Goal: Use online tool/utility: Utilize a website feature to perform a specific function

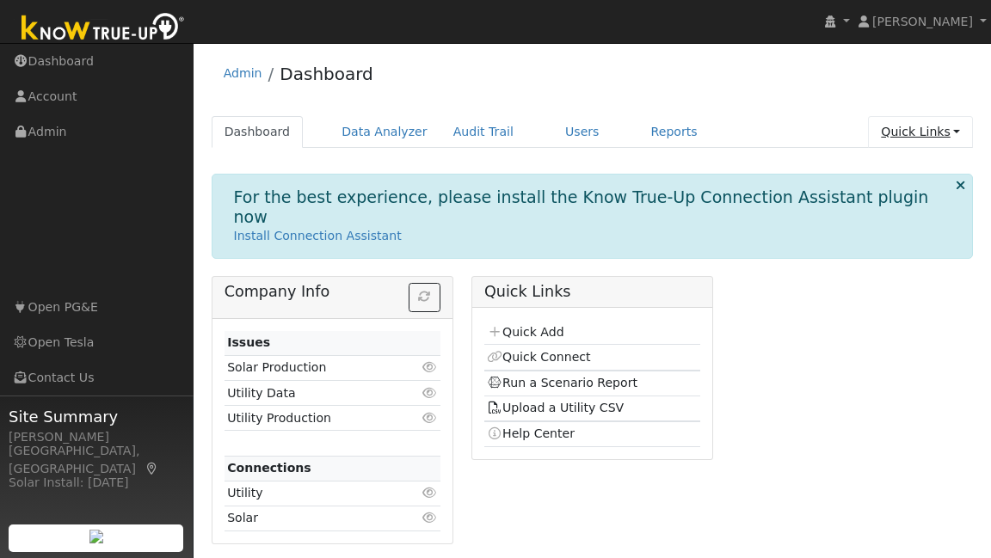
click at [919, 123] on link "Quick Links" at bounding box center [920, 132] width 105 height 32
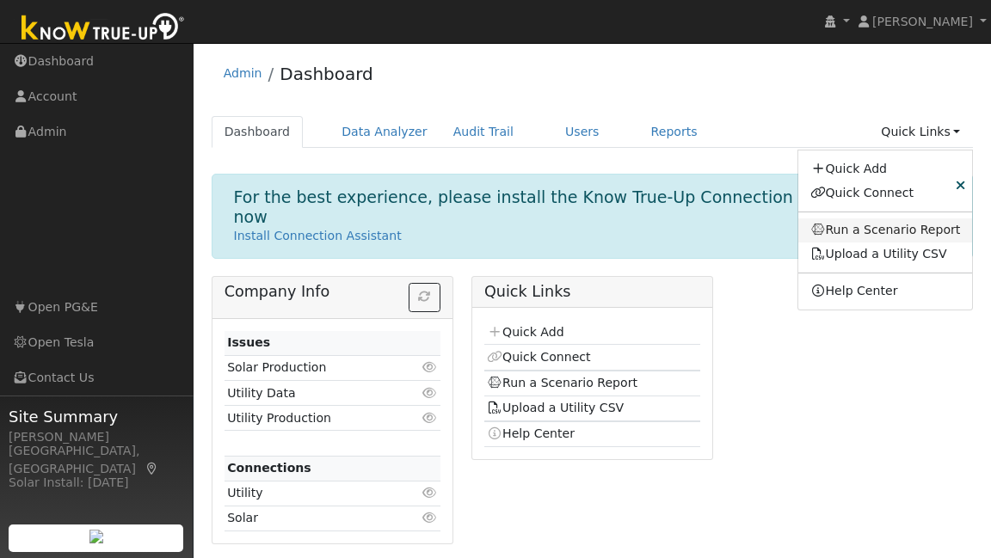
click at [900, 225] on link "Run a Scenario Report" at bounding box center [885, 230] width 175 height 24
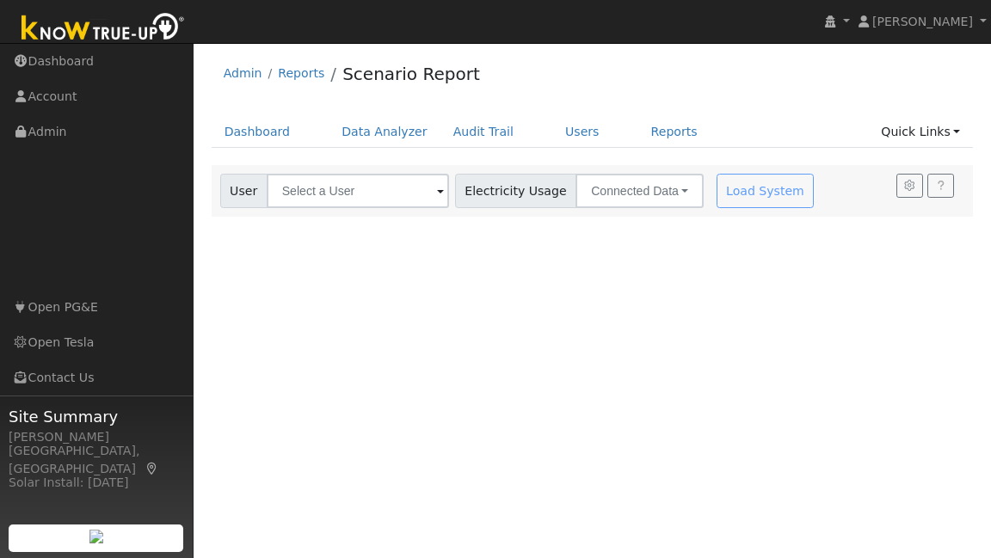
click at [437, 185] on span at bounding box center [440, 192] width 7 height 20
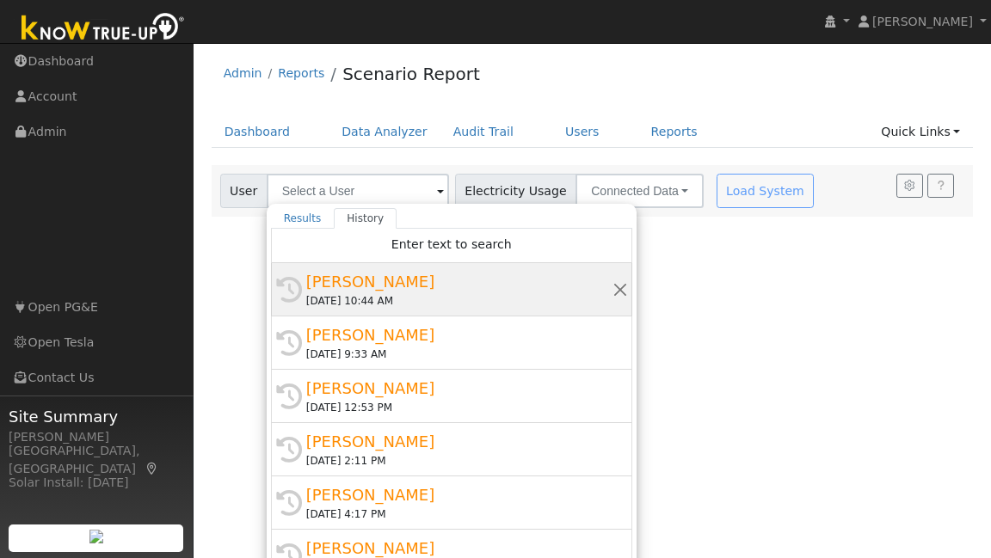
click at [417, 290] on div "[PERSON_NAME]" at bounding box center [459, 281] width 306 height 23
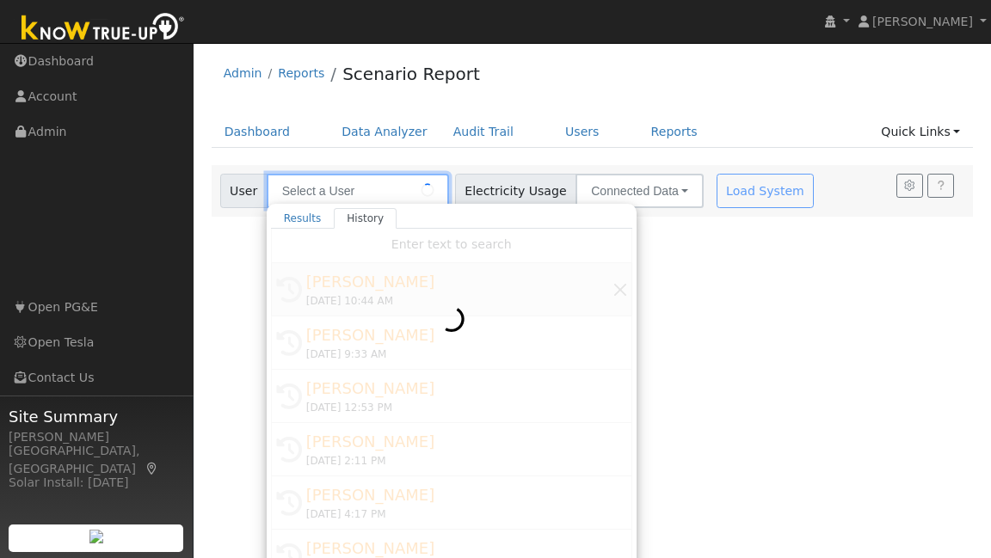
type input "LAKSHMINARASIMHAN RAMASWAMY"
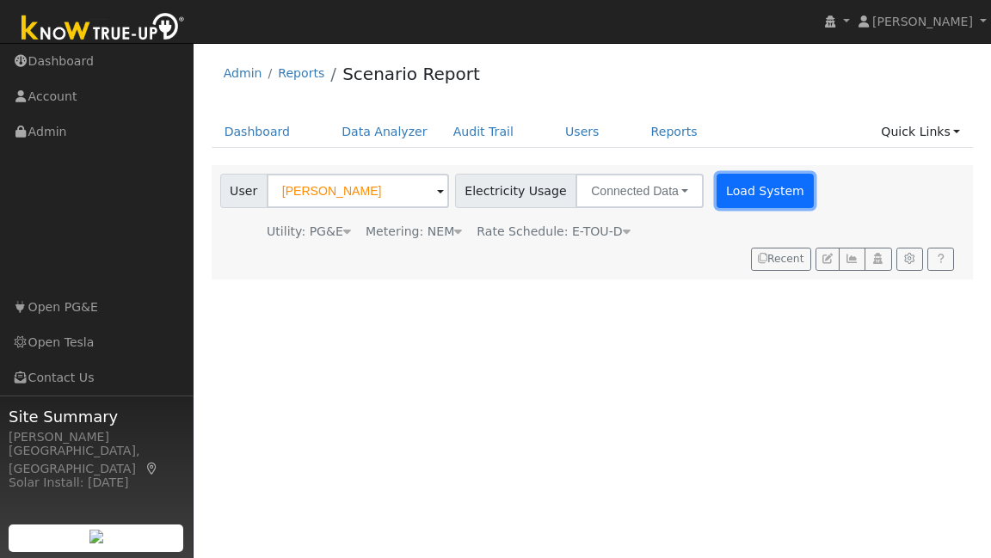
click at [748, 194] on button "Load System" at bounding box center [765, 191] width 98 height 34
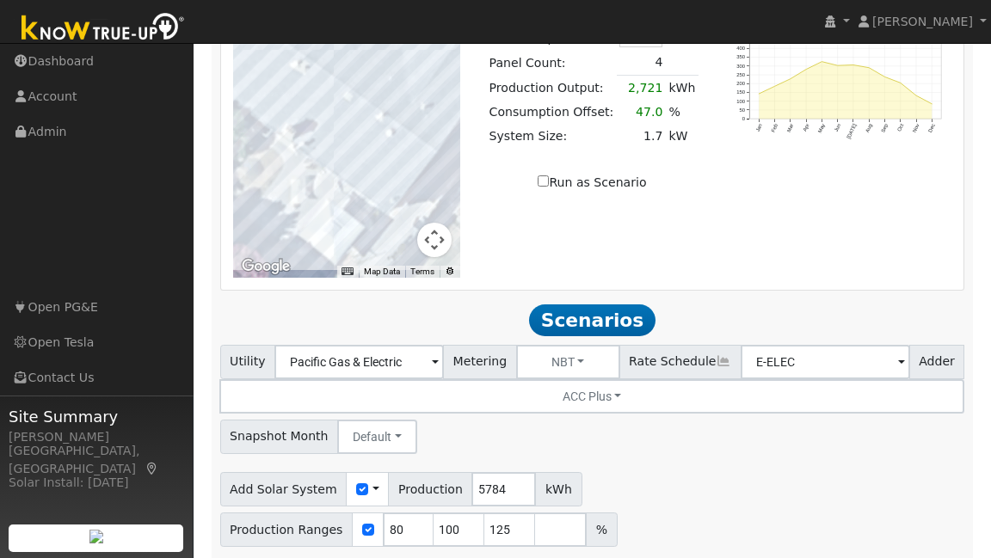
scroll to position [1364, 0]
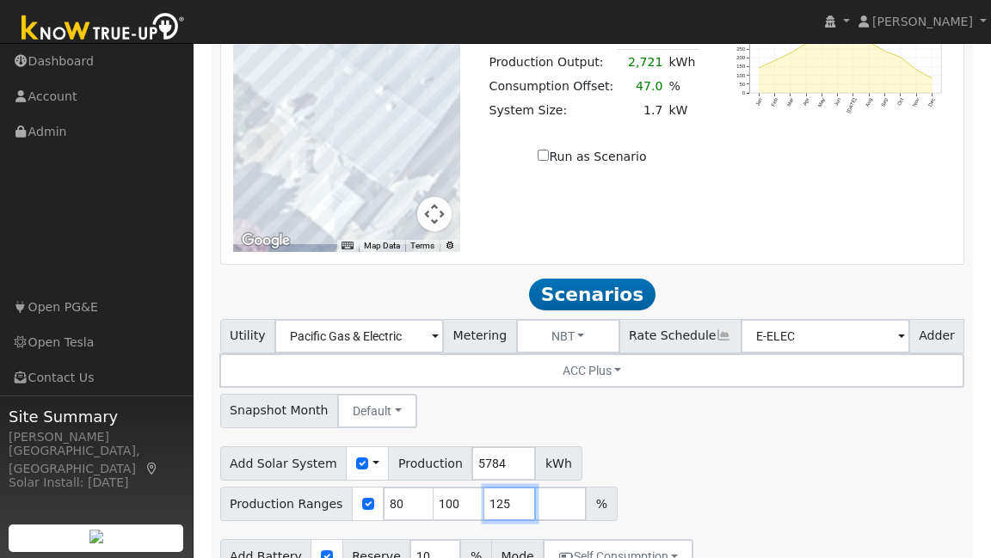
click at [536, 487] on input "125" at bounding box center [510, 504] width 52 height 34
type input "138"
type input "2"
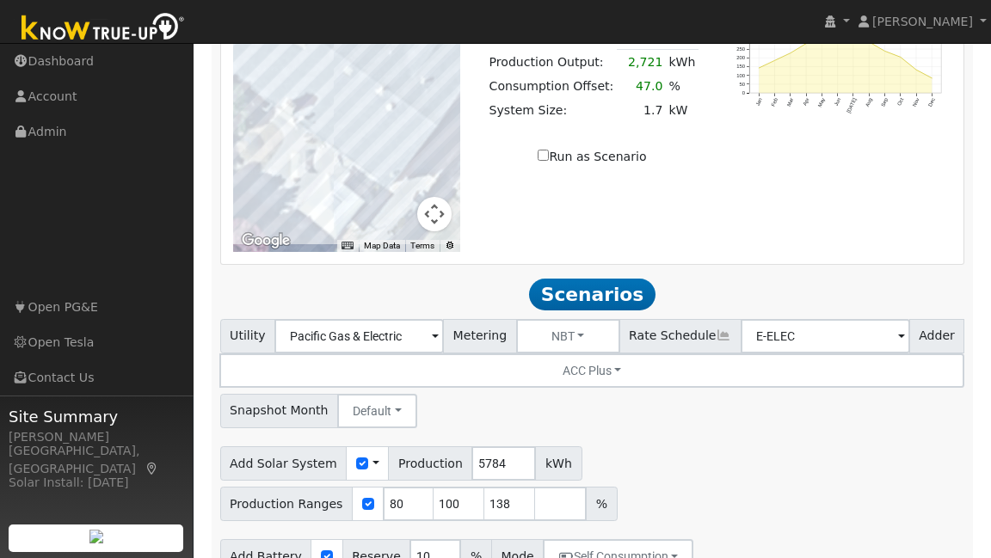
type input "2"
type input "13.5"
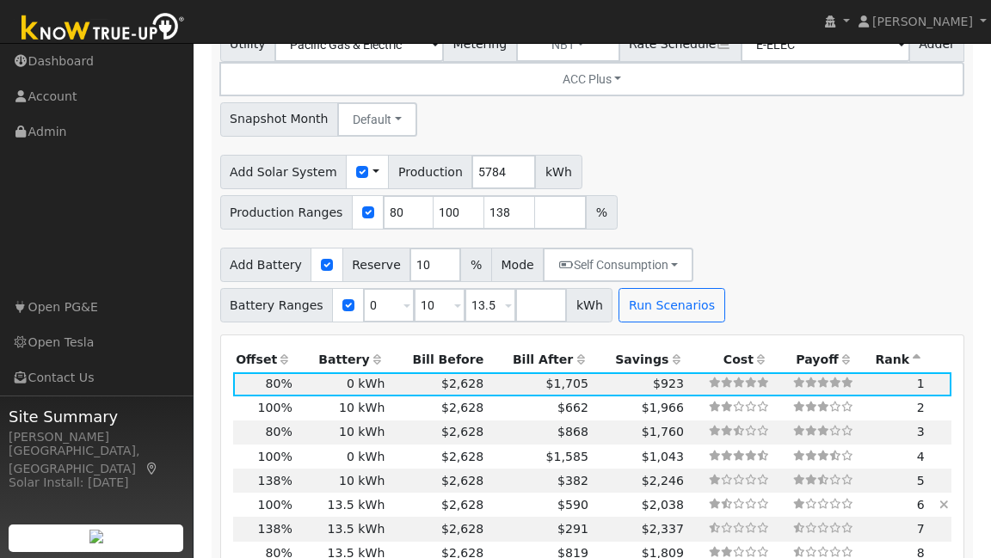
scroll to position [1657, 0]
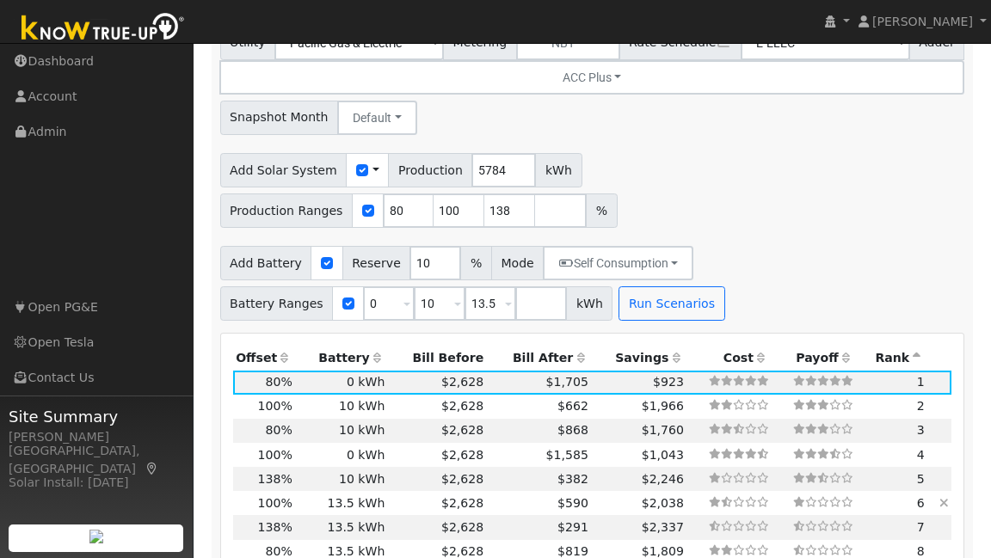
click at [404, 491] on td "$2,628" at bounding box center [437, 503] width 99 height 24
type input "3.9"
type input "$12,725"
type input "$8,519"
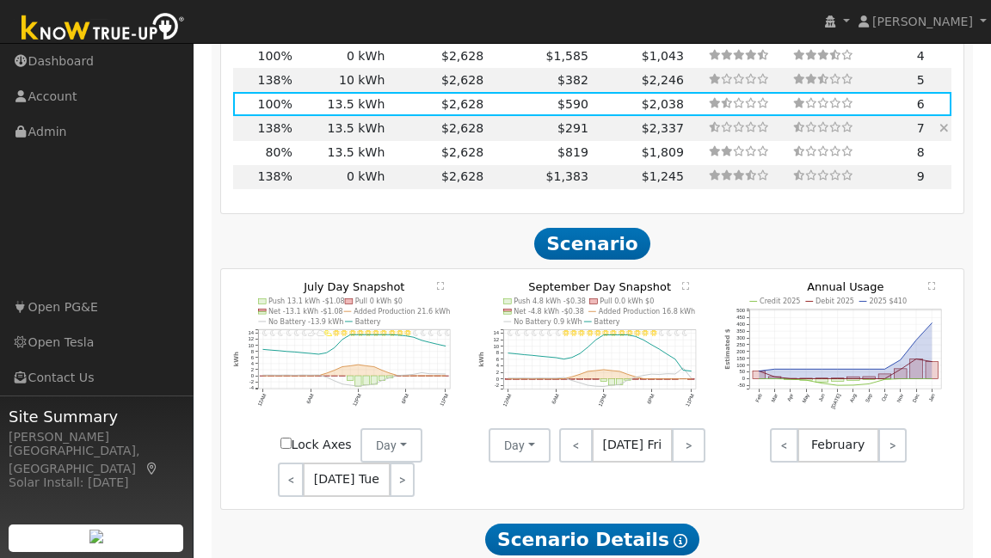
scroll to position [2062, 0]
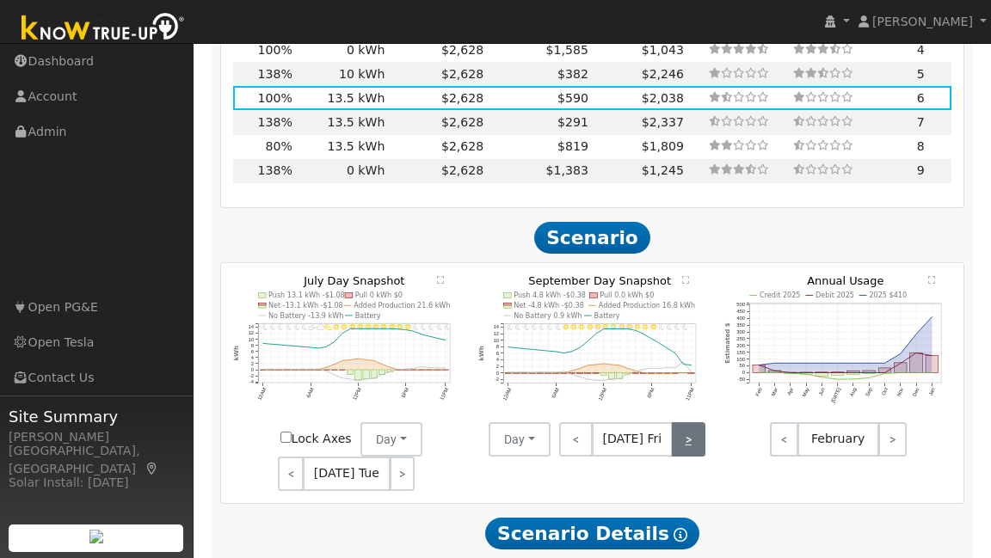
click at [680, 422] on link ">" at bounding box center [689, 439] width 34 height 34
click at [693, 422] on link ">" at bounding box center [689, 439] width 31 height 34
click at [693, 422] on link ">" at bounding box center [690, 439] width 29 height 34
click at [693, 422] on link ">" at bounding box center [691, 439] width 28 height 34
click at [693, 422] on link ">" at bounding box center [689, 439] width 30 height 34
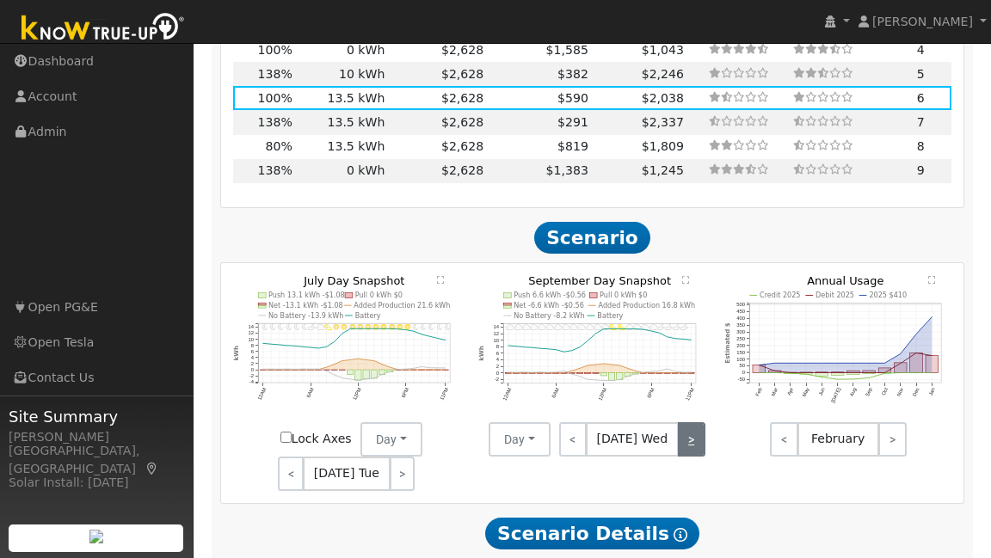
click at [693, 422] on link ">" at bounding box center [692, 439] width 28 height 34
click at [682, 422] on link ">" at bounding box center [690, 439] width 29 height 34
click at [682, 422] on link ">" at bounding box center [689, 439] width 34 height 34
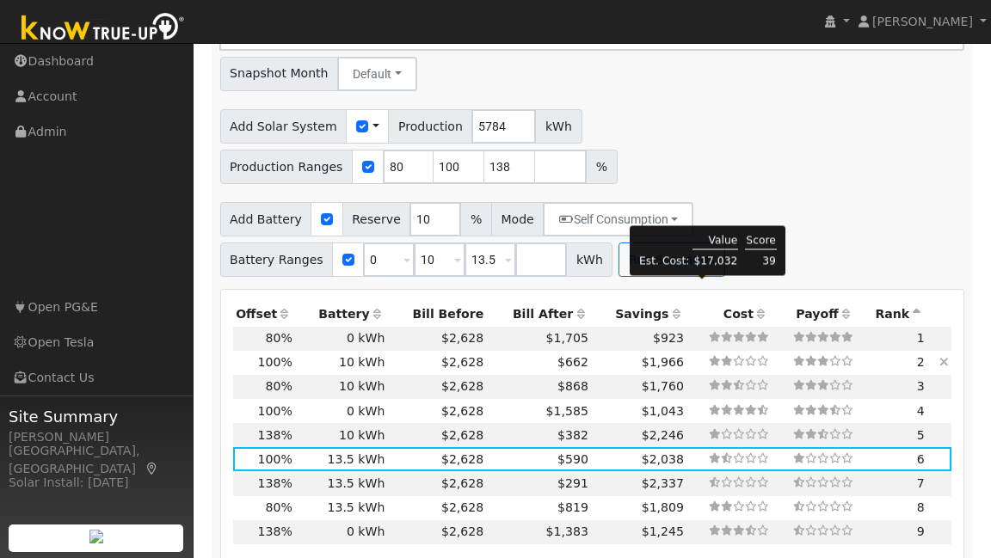
scroll to position [1687, 0]
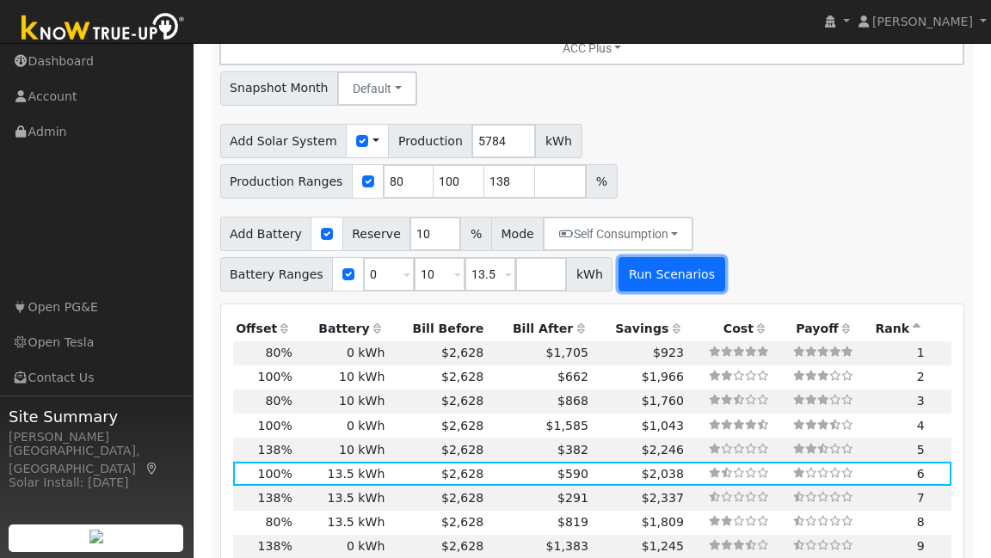
click at [674, 257] on button "Run Scenarios" at bounding box center [671, 274] width 106 height 34
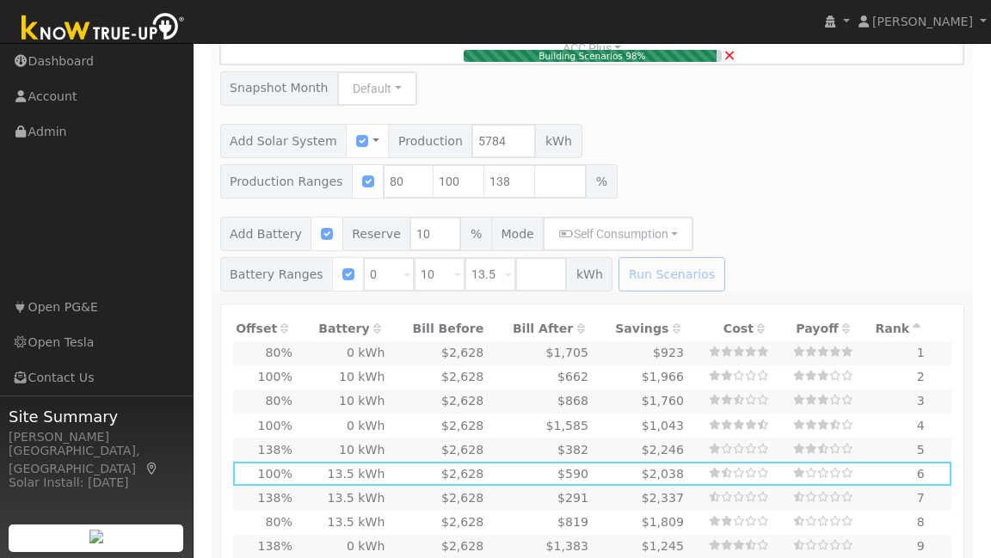
type input "3.1"
type input "$10,179"
type input "$3,054"
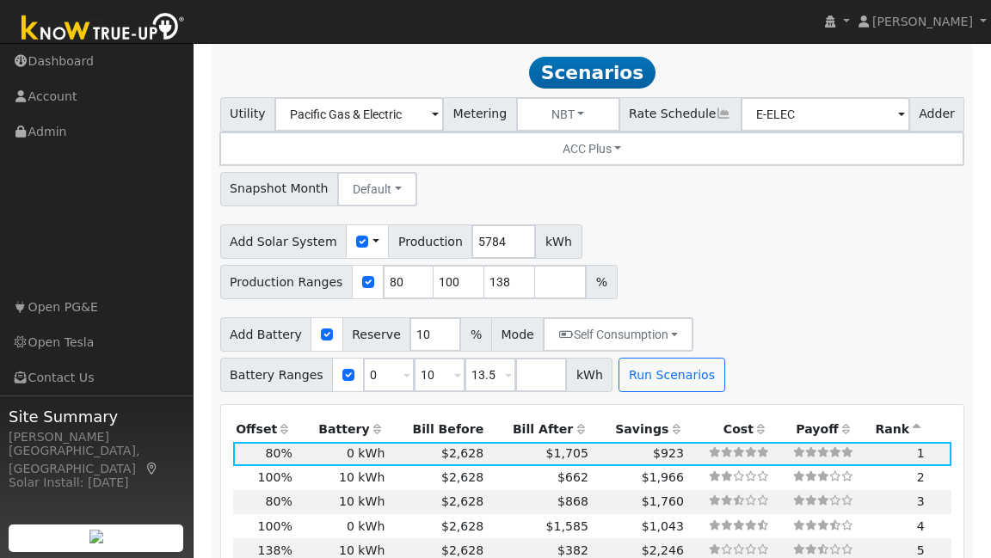
scroll to position [1588, 0]
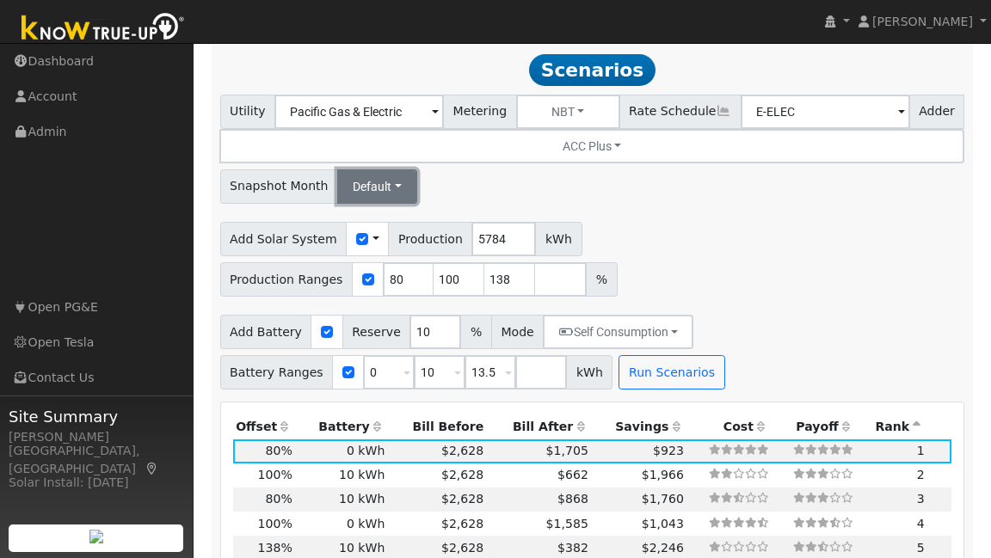
click at [384, 169] on button "Default" at bounding box center [377, 186] width 80 height 34
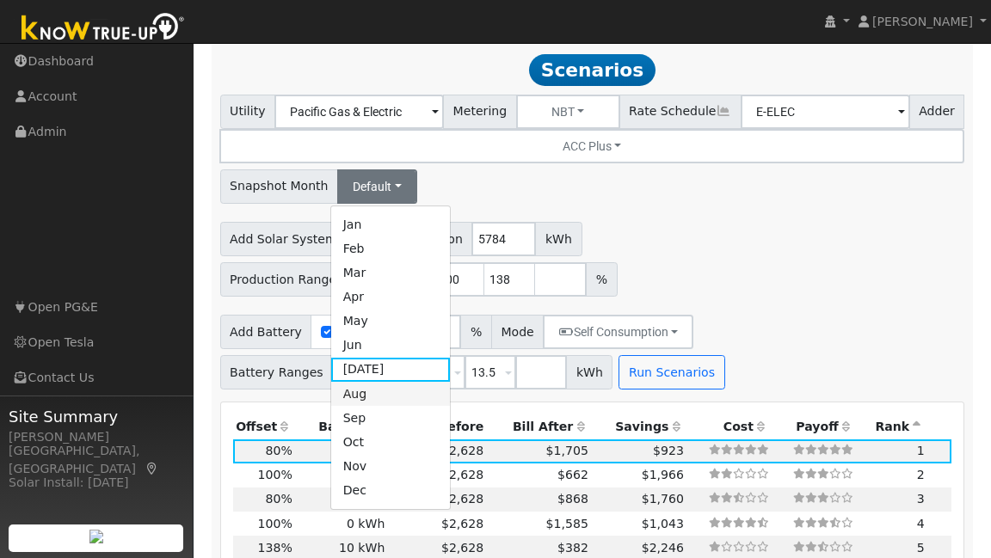
click at [390, 382] on link "Aug" at bounding box center [391, 394] width 120 height 24
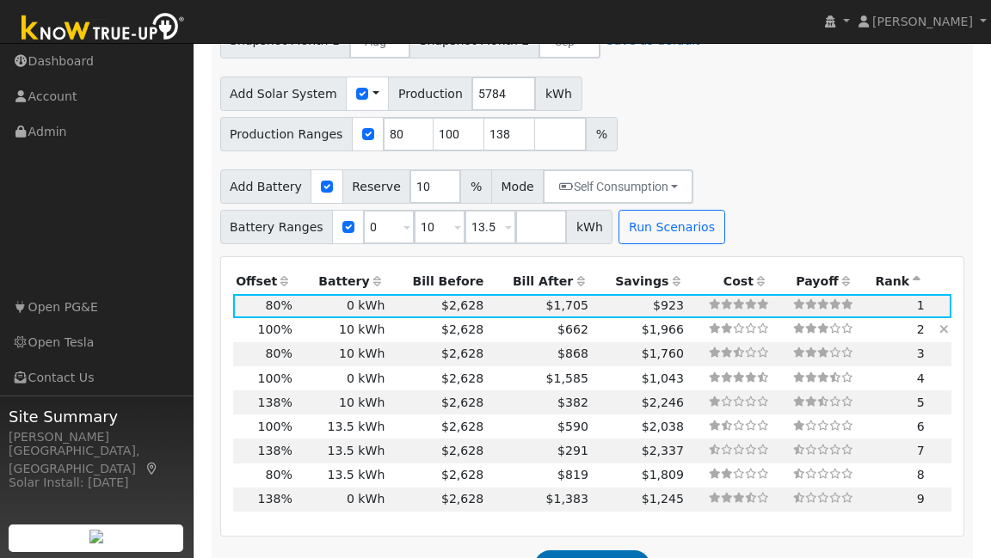
scroll to position [1748, 0]
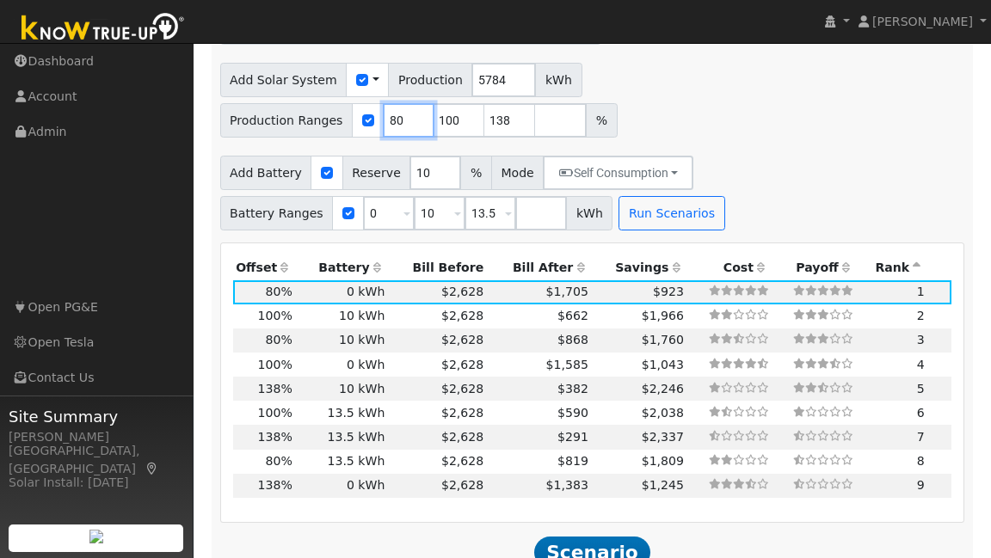
click at [434, 103] on input "80" at bounding box center [409, 120] width 52 height 34
type input "100"
type input "138"
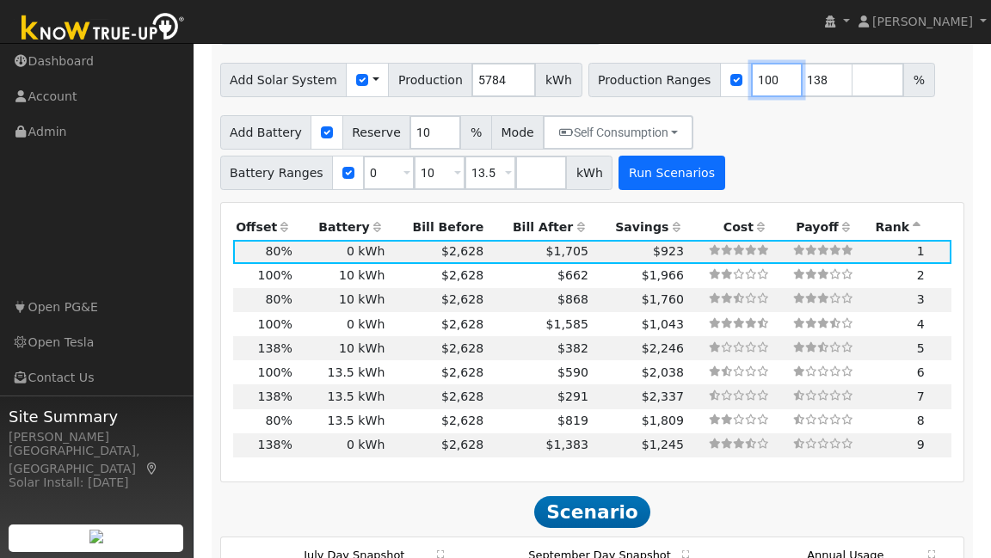
type input "100"
click at [692, 156] on button "Run Scenarios" at bounding box center [671, 173] width 106 height 34
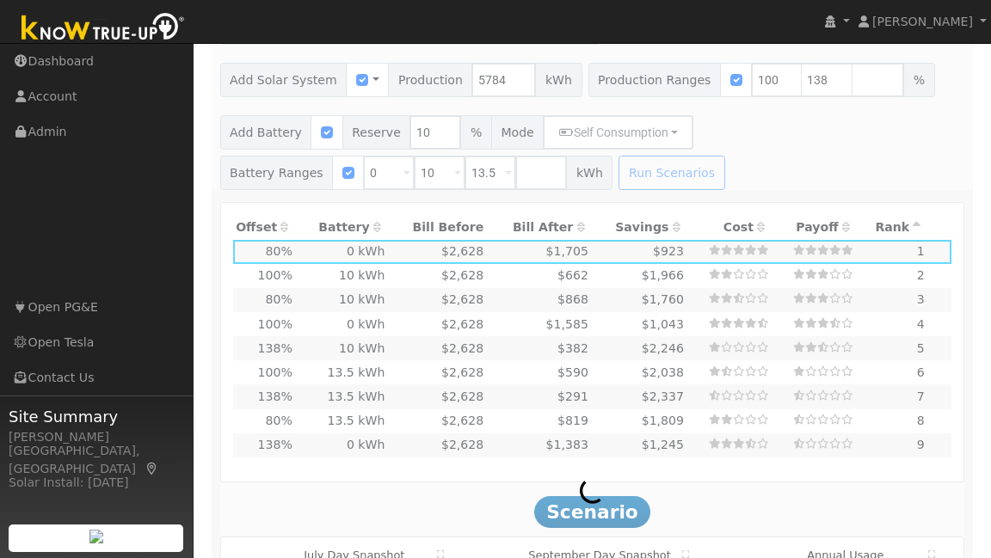
type input "3.9"
type input "$12,725"
type input "$7,300"
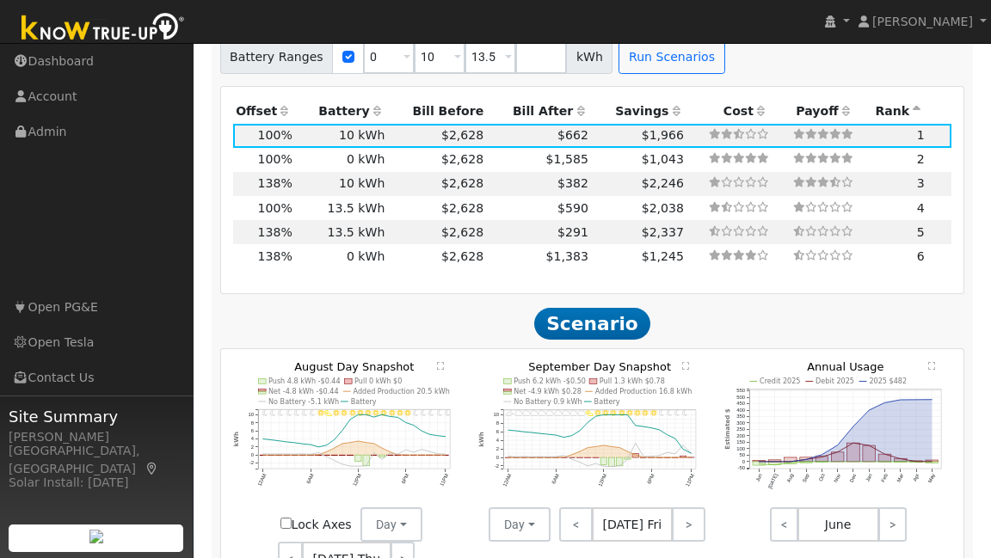
scroll to position [1866, 0]
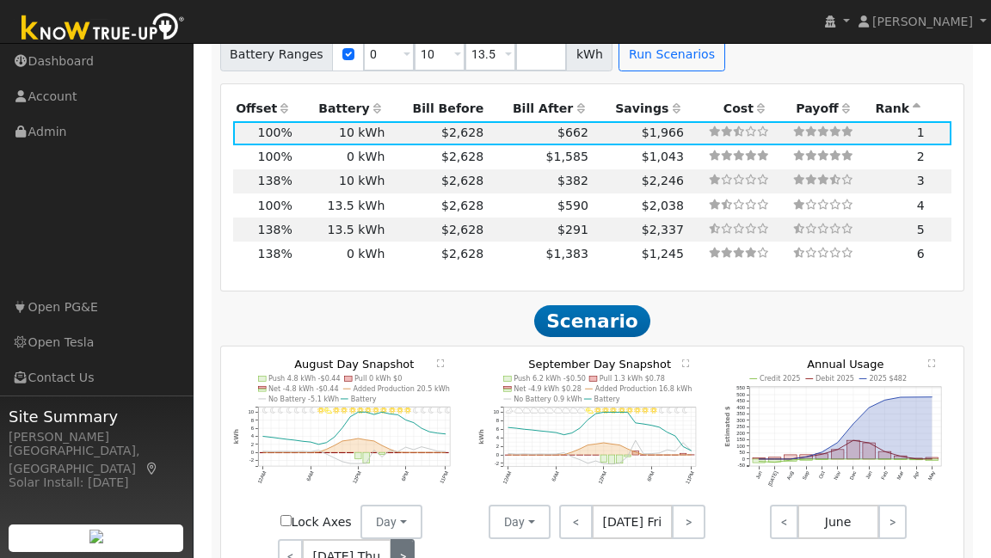
click at [407, 539] on link ">" at bounding box center [402, 556] width 25 height 34
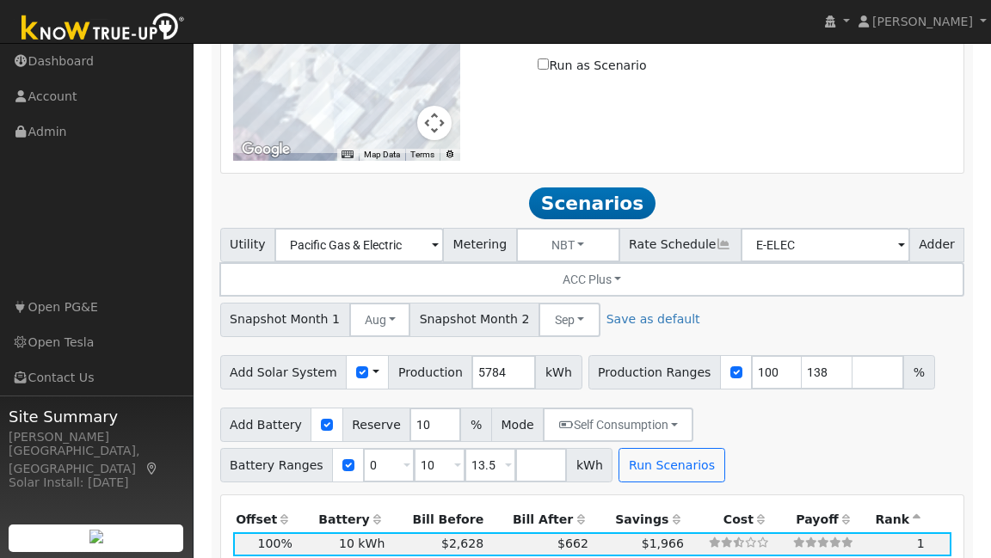
scroll to position [1455, 0]
click at [852, 355] on input "number" at bounding box center [878, 372] width 52 height 34
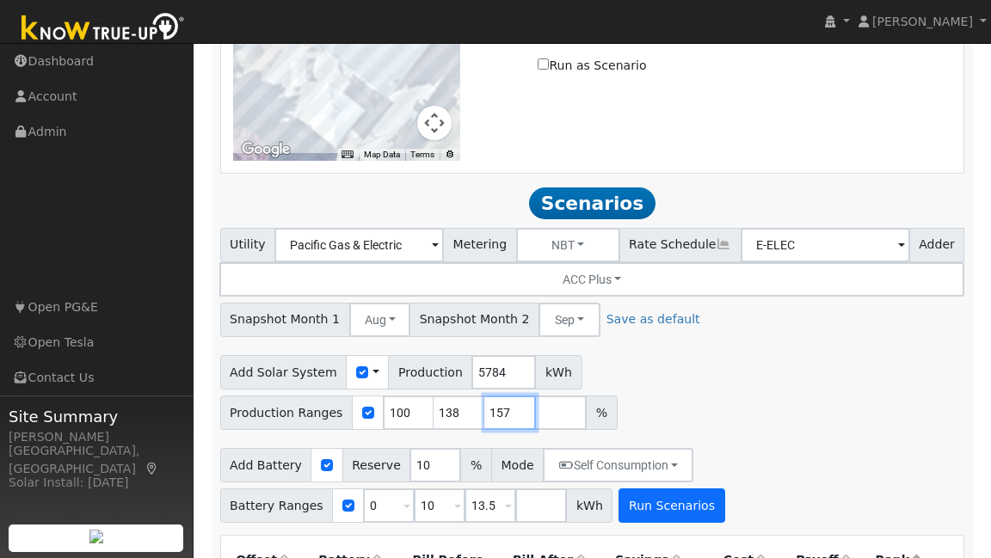
type input "157"
click at [680, 488] on button "Run Scenarios" at bounding box center [671, 505] width 106 height 34
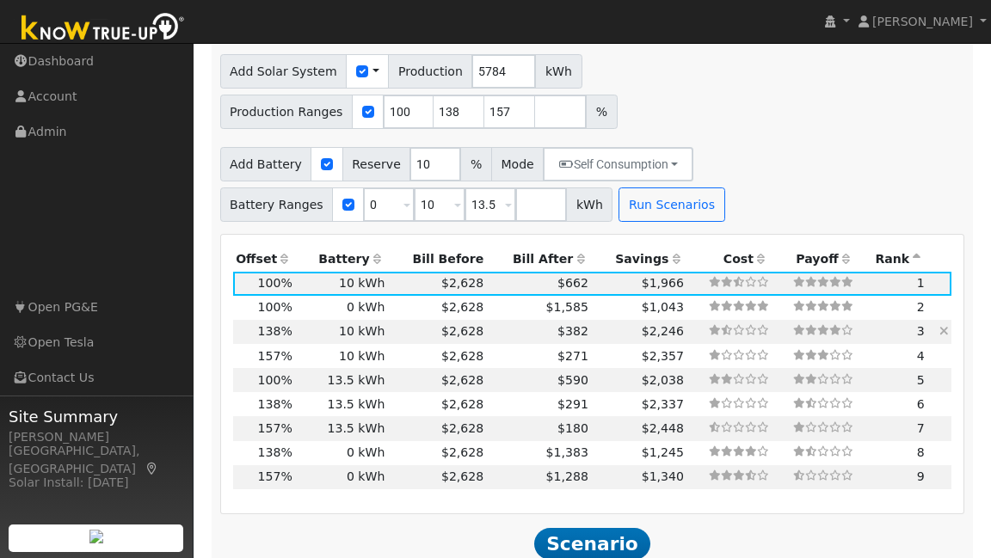
scroll to position [1756, 0]
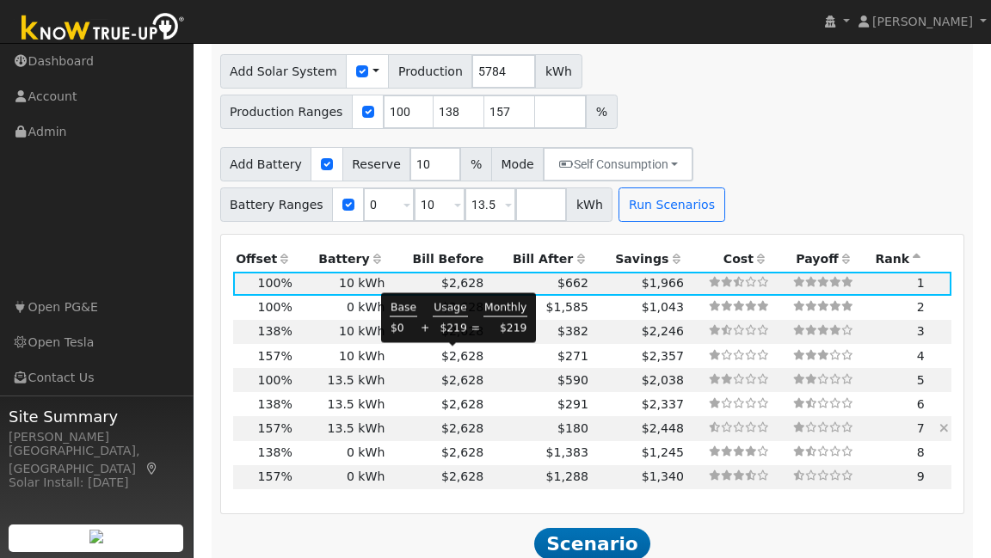
click at [441, 421] on span "$2,628" at bounding box center [462, 428] width 42 height 14
type input "6.1"
type input "$19,978"
type input "$10,694"
type input "$15,670"
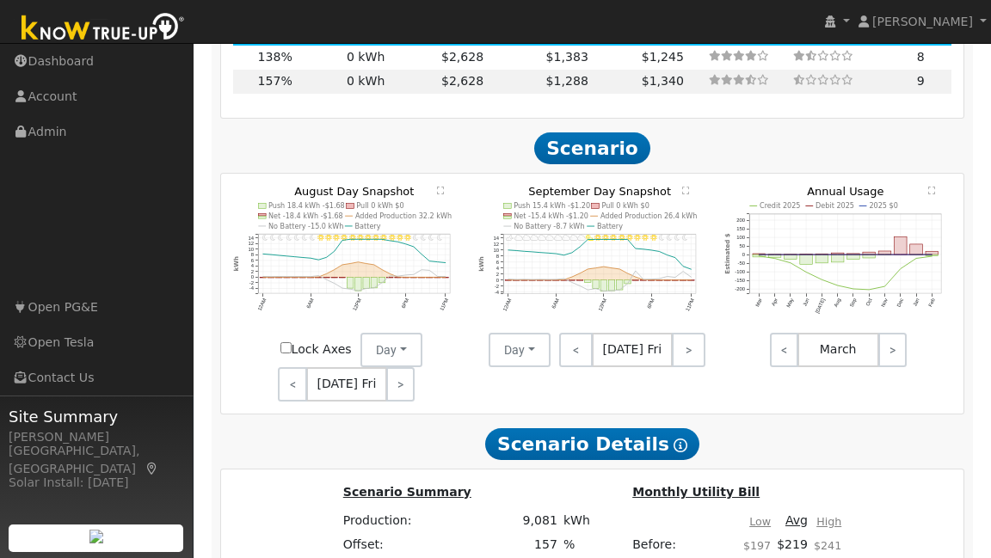
scroll to position [2153, 0]
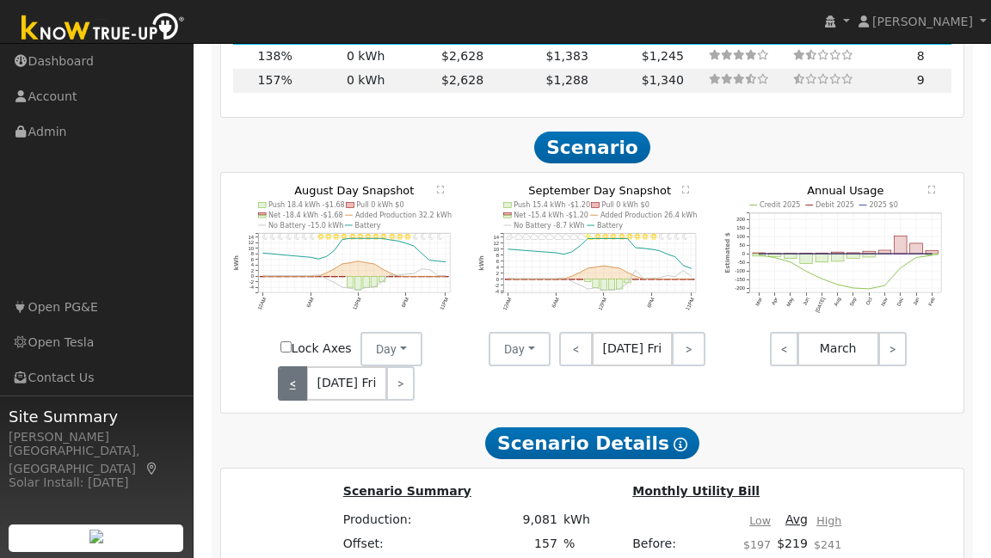
click at [303, 366] on link "<" at bounding box center [292, 383] width 28 height 34
click at [390, 366] on link ">" at bounding box center [402, 383] width 25 height 34
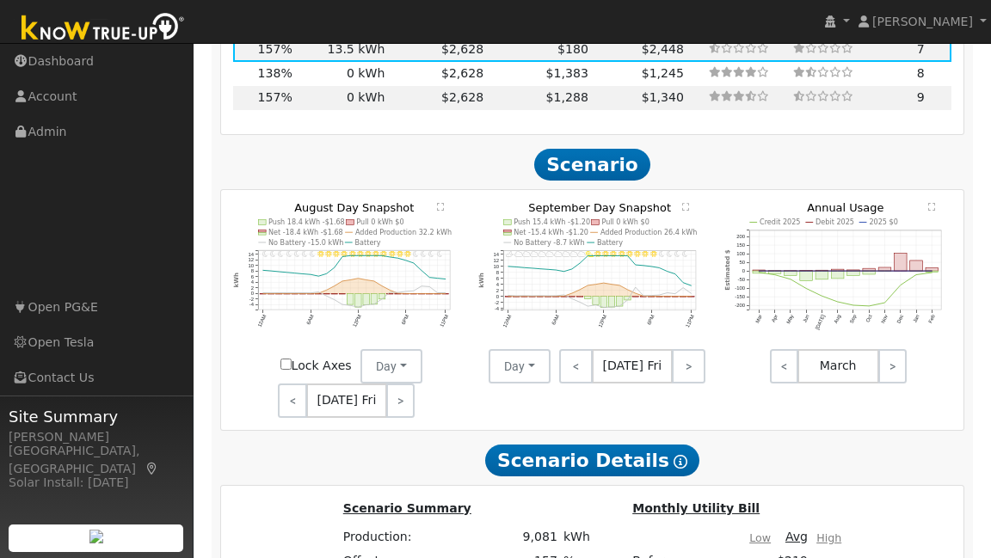
scroll to position [2134, 0]
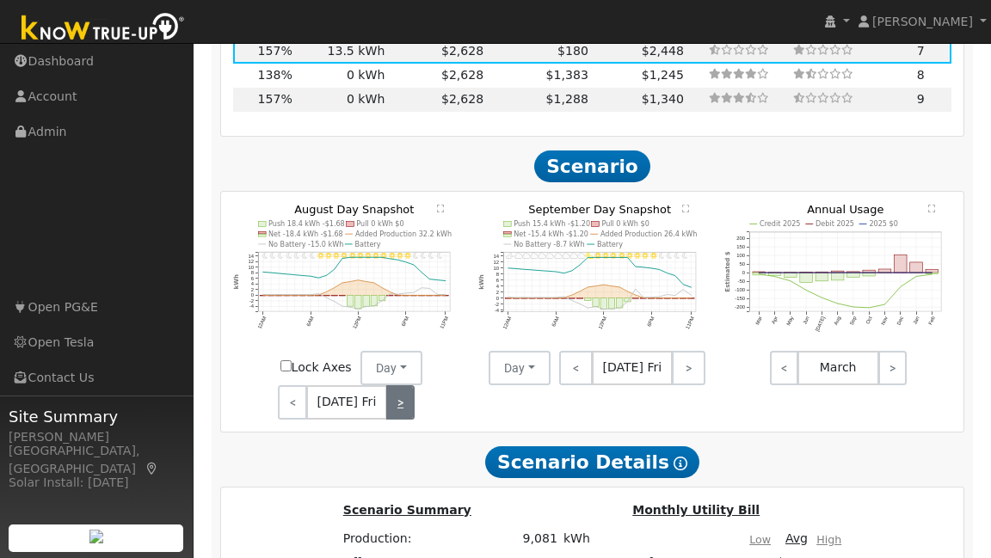
click at [390, 385] on link ">" at bounding box center [400, 402] width 28 height 34
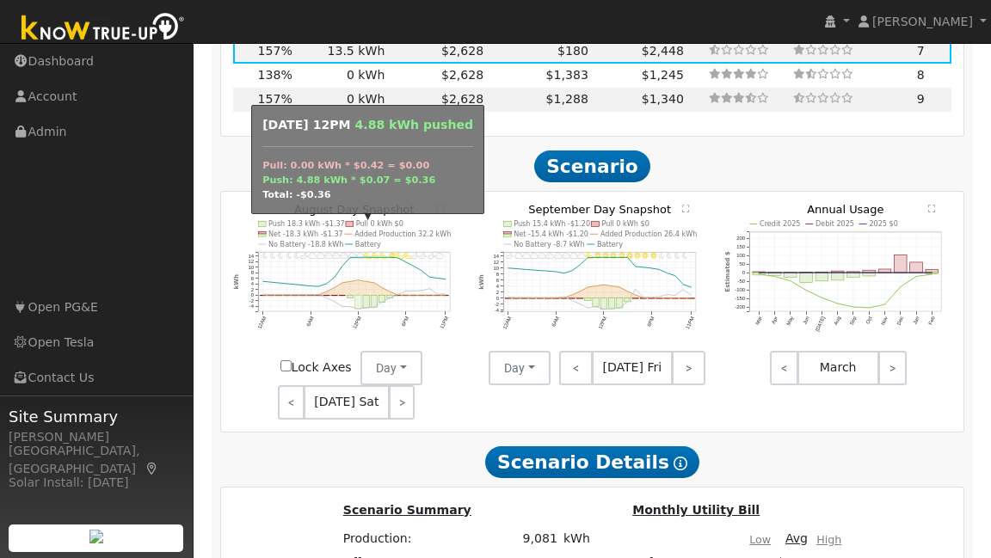
click at [360, 296] on rect "onclick=""" at bounding box center [358, 303] width 6 height 14
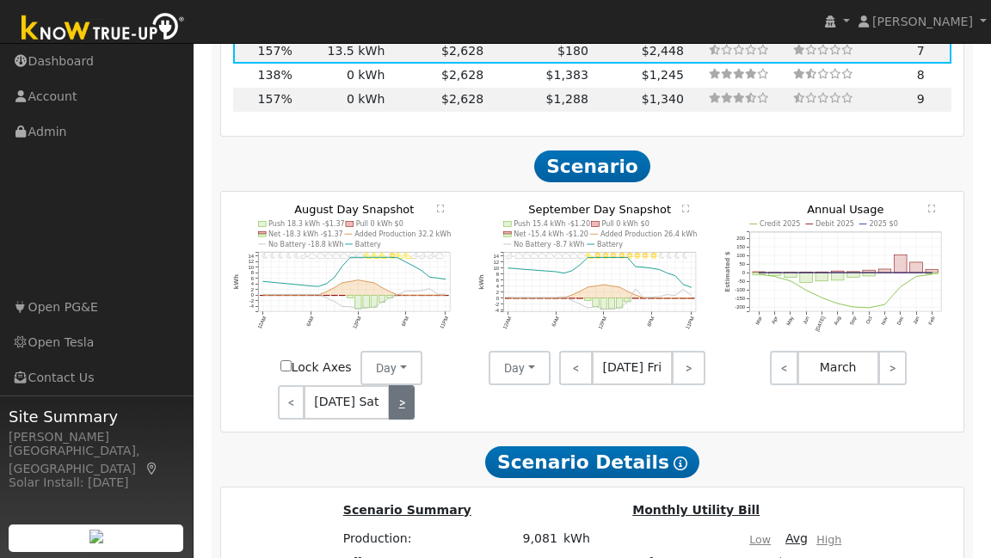
click at [411, 385] on link ">" at bounding box center [402, 402] width 26 height 34
click at [410, 385] on link ">" at bounding box center [402, 402] width 24 height 34
click at [410, 385] on link ">" at bounding box center [403, 402] width 26 height 34
click at [410, 385] on link ">" at bounding box center [403, 402] width 23 height 34
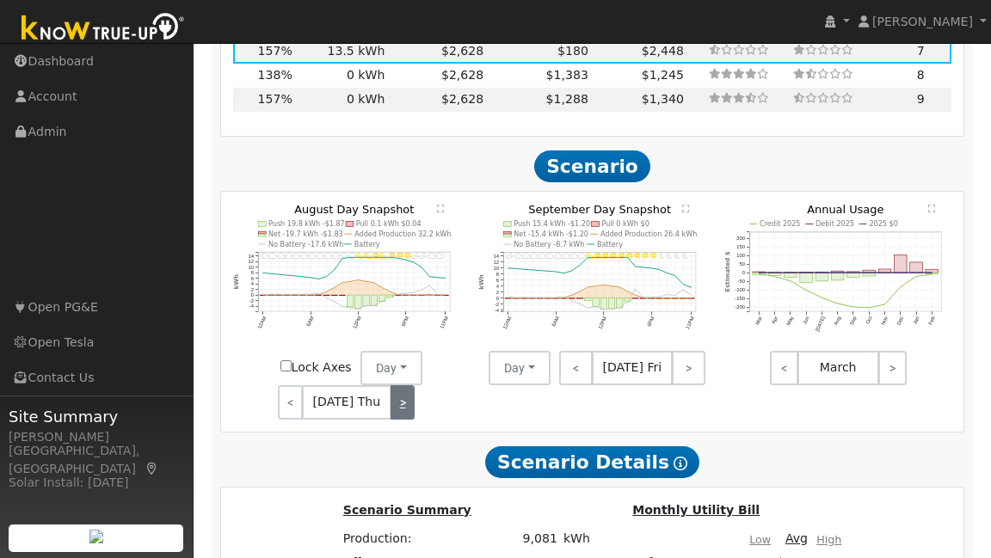
click at [410, 385] on link ">" at bounding box center [402, 402] width 25 height 34
click at [410, 385] on link ">" at bounding box center [400, 402] width 28 height 34
click at [410, 385] on link ">" at bounding box center [402, 402] width 26 height 34
click at [410, 385] on link ">" at bounding box center [402, 402] width 24 height 34
click at [410, 385] on link ">" at bounding box center [402, 402] width 23 height 34
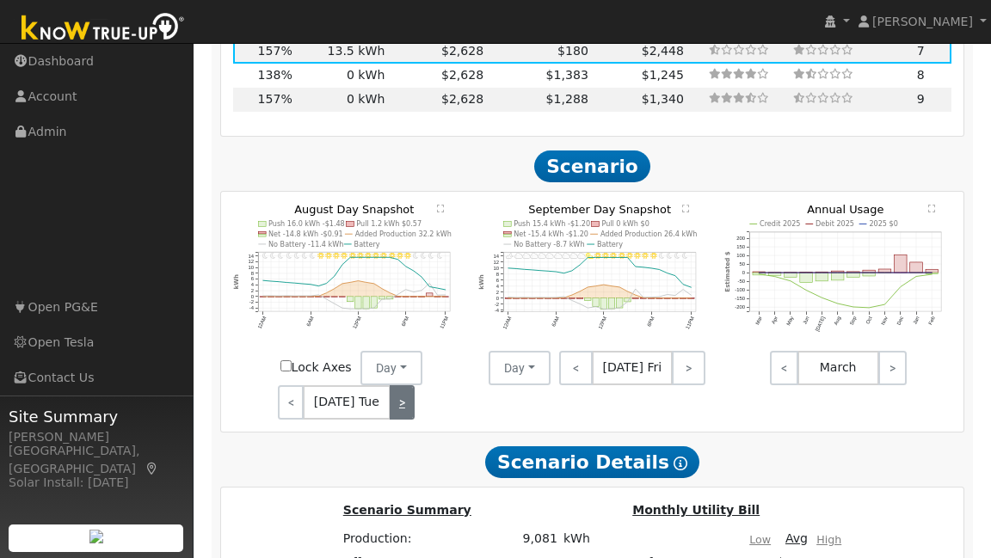
click at [410, 385] on link ">" at bounding box center [403, 402] width 26 height 34
click at [410, 385] on link ">" at bounding box center [403, 402] width 23 height 34
click at [410, 385] on link ">" at bounding box center [402, 402] width 25 height 34
click at [410, 385] on link ">" at bounding box center [400, 402] width 28 height 34
click at [304, 385] on link "<" at bounding box center [291, 402] width 26 height 34
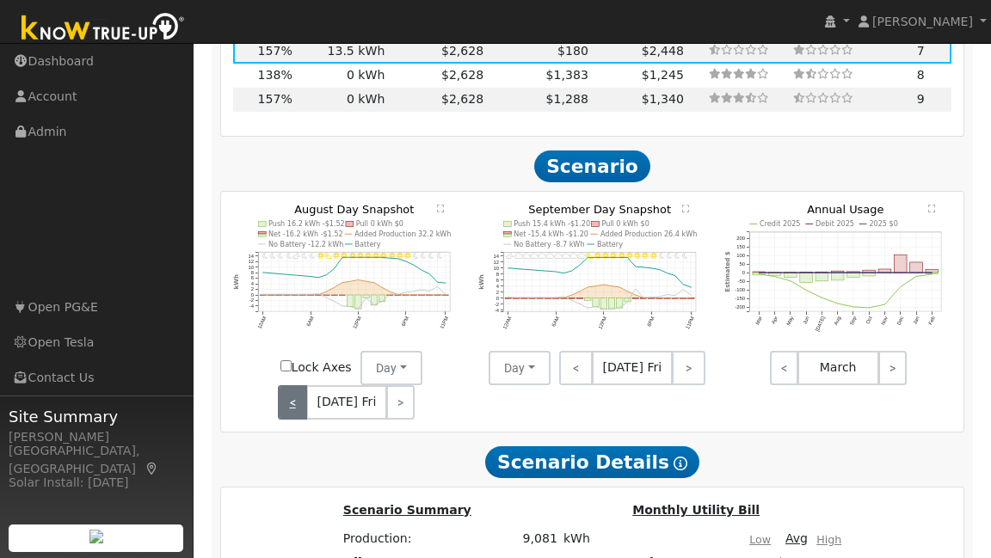
click at [304, 385] on link "<" at bounding box center [292, 402] width 28 height 34
click at [304, 385] on span "Aug 29 Thu" at bounding box center [346, 402] width 89 height 34
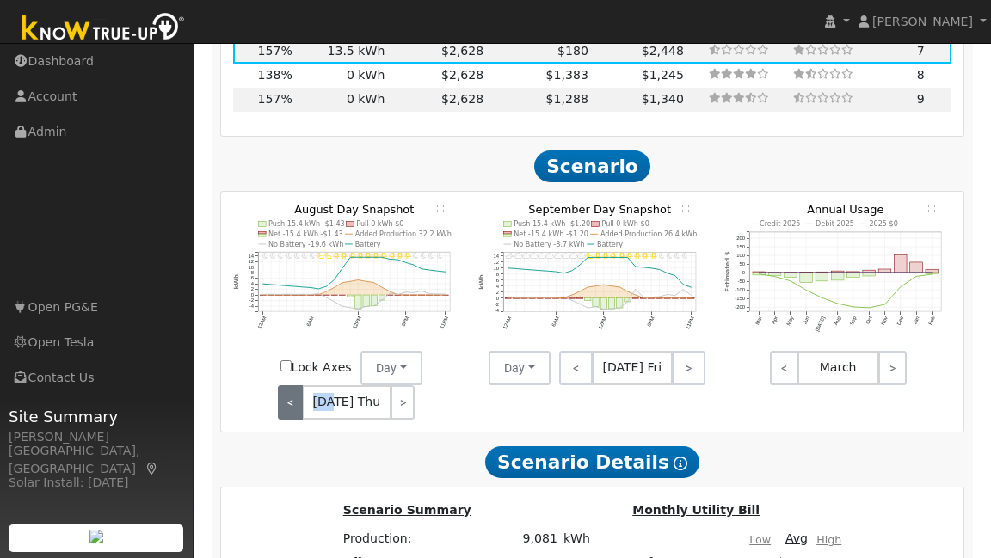
click at [288, 385] on link "<" at bounding box center [290, 402] width 25 height 34
click at [288, 385] on link "<" at bounding box center [289, 402] width 23 height 34
click at [288, 385] on link "<" at bounding box center [291, 402] width 26 height 34
click at [288, 385] on link "<" at bounding box center [289, 402] width 23 height 34
click at [288, 385] on link "<" at bounding box center [290, 402] width 24 height 34
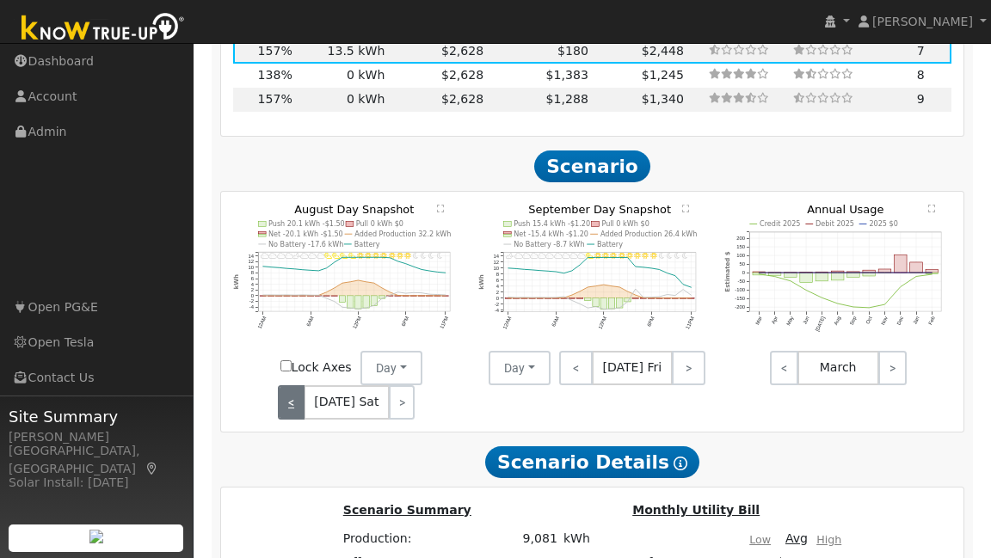
click at [288, 385] on link "<" at bounding box center [291, 402] width 26 height 34
click at [288, 385] on link "<" at bounding box center [292, 402] width 28 height 34
click at [288, 385] on link "<" at bounding box center [290, 402] width 25 height 34
click at [288, 385] on link "<" at bounding box center [289, 402] width 23 height 34
click at [288, 385] on link "<" at bounding box center [291, 402] width 26 height 34
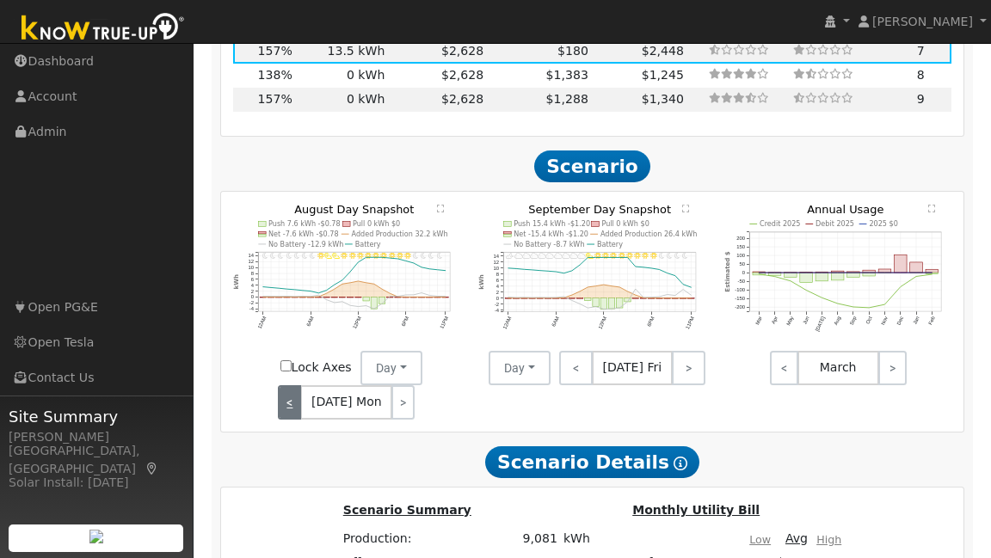
click at [288, 385] on link "<" at bounding box center [289, 402] width 23 height 34
click at [288, 385] on link "<" at bounding box center [290, 402] width 24 height 34
click at [288, 385] on link "<" at bounding box center [291, 402] width 26 height 34
click at [288, 385] on link "<" at bounding box center [292, 402] width 28 height 34
click at [288, 385] on link "<" at bounding box center [290, 402] width 25 height 34
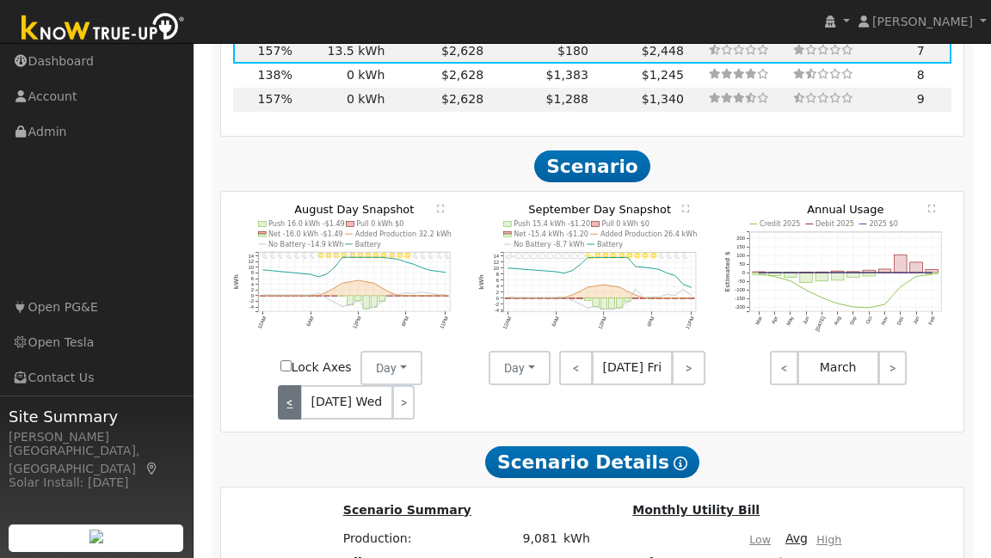
click at [288, 385] on link "<" at bounding box center [289, 402] width 23 height 34
click at [288, 385] on link "<" at bounding box center [291, 402] width 26 height 34
click at [288, 385] on link "<" at bounding box center [289, 402] width 23 height 34
click at [288, 385] on link "<" at bounding box center [290, 402] width 24 height 34
click at [289, 385] on link "<" at bounding box center [291, 402] width 26 height 34
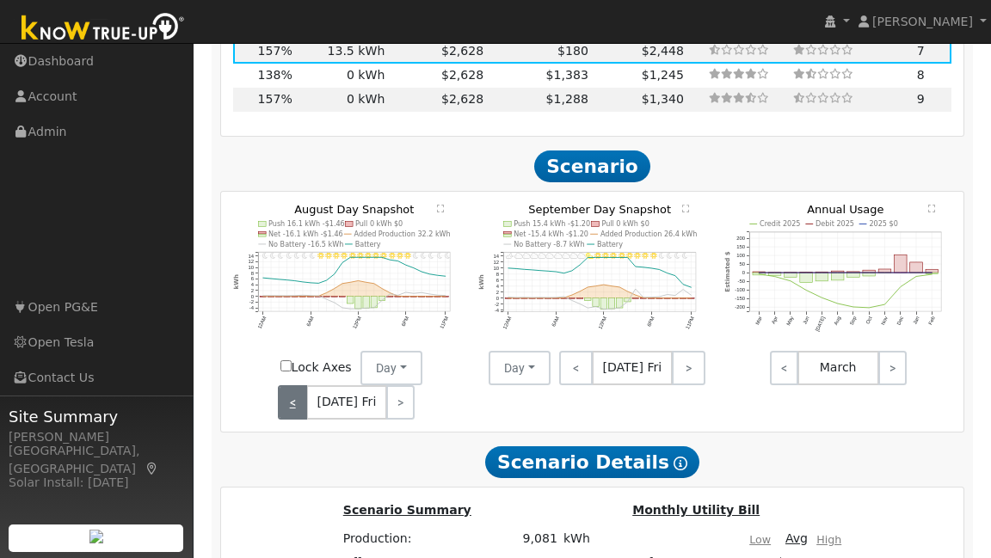
click at [289, 385] on link "<" at bounding box center [292, 402] width 28 height 34
click at [289, 385] on link "<" at bounding box center [290, 402] width 25 height 34
click at [289, 385] on link "<" at bounding box center [289, 402] width 23 height 34
click at [289, 385] on link "<" at bounding box center [291, 402] width 26 height 34
click at [289, 385] on link "<" at bounding box center [289, 402] width 23 height 34
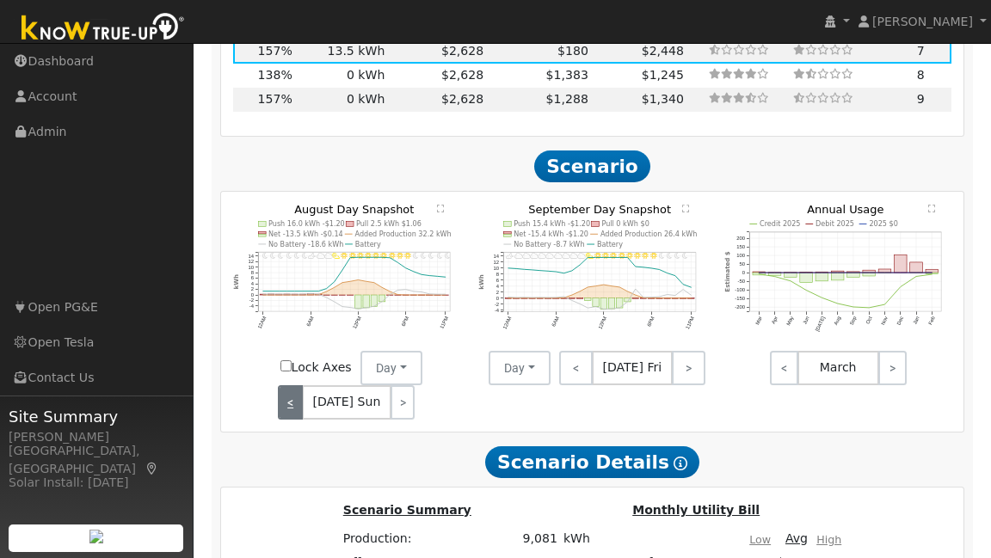
click at [289, 385] on link "<" at bounding box center [290, 402] width 24 height 34
click at [289, 385] on link "<" at bounding box center [291, 402] width 26 height 34
click at [289, 385] on link "<" at bounding box center [292, 402] width 28 height 34
click at [684, 351] on link ">" at bounding box center [689, 368] width 34 height 34
click at [684, 351] on link ">" at bounding box center [689, 368] width 31 height 34
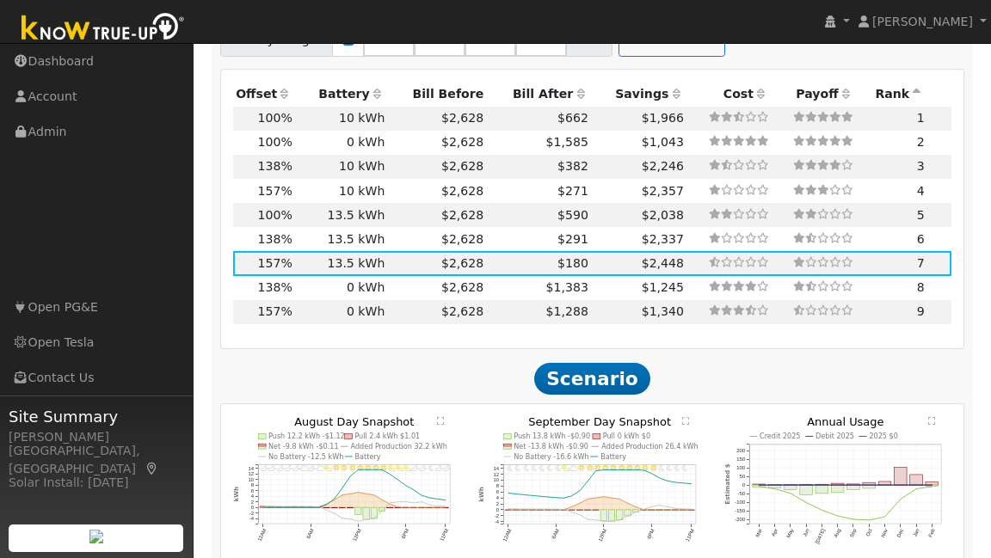
scroll to position [1892, 0]
